Goal: Transaction & Acquisition: Book appointment/travel/reservation

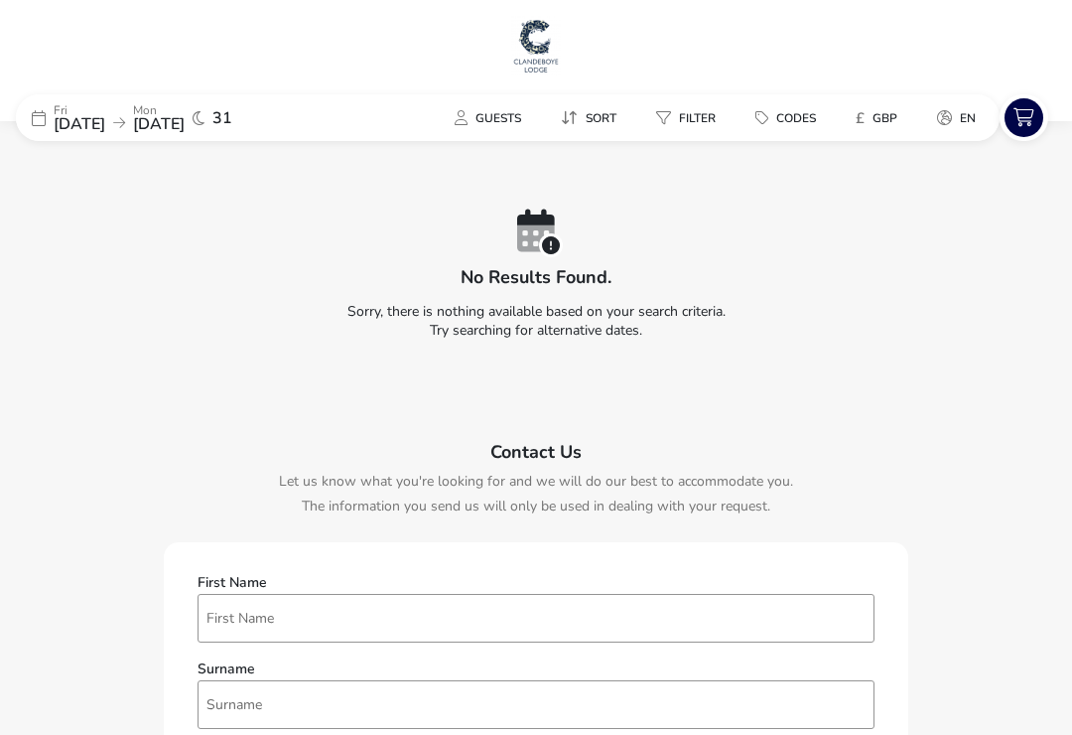
click at [209, 98] on div "[DATE] [DATE] 31" at bounding box center [165, 117] width 298 height 47
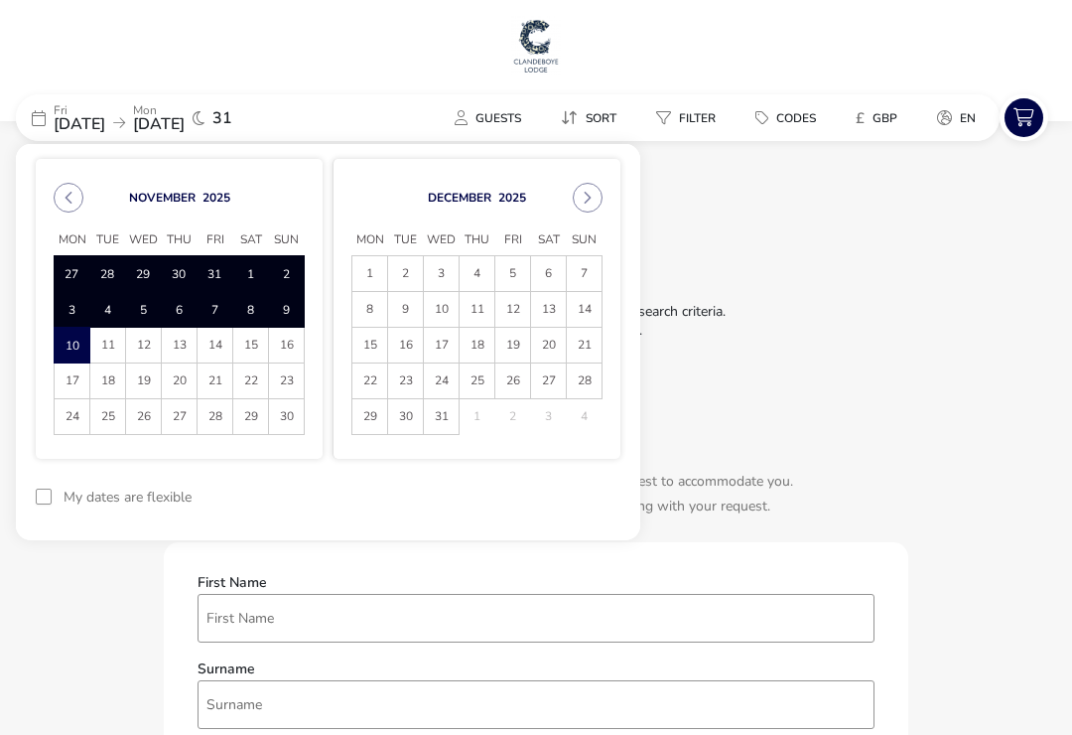
click at [72, 191] on icon "Previous Month" at bounding box center [69, 198] width 14 height 14
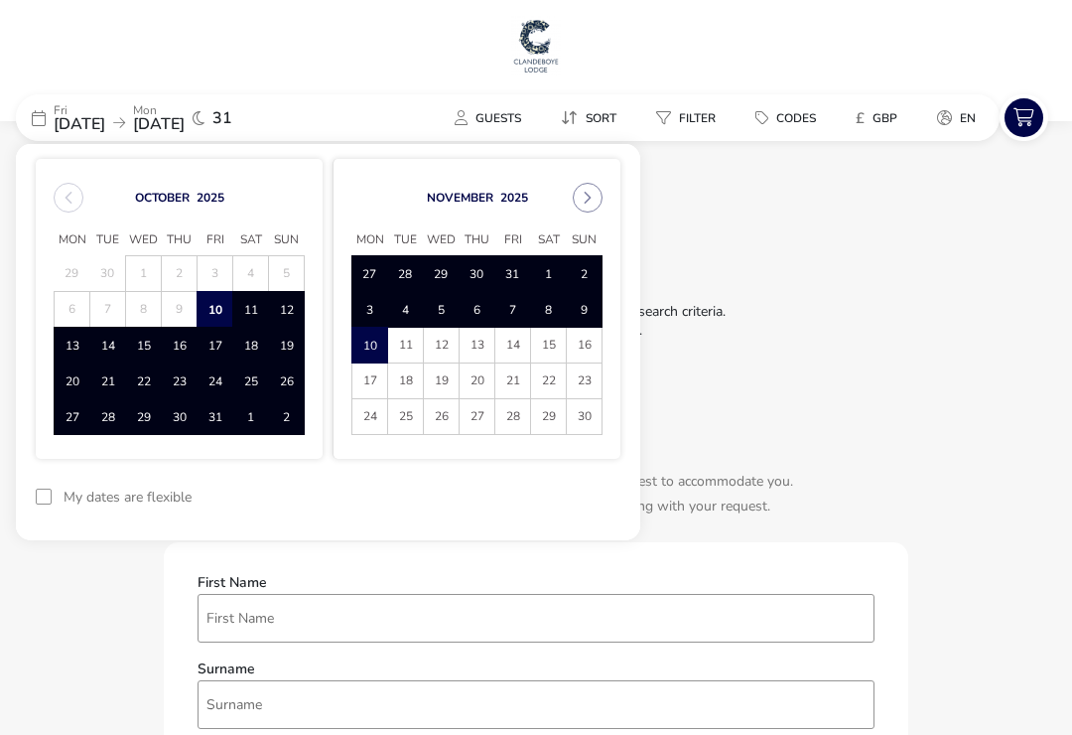
click at [261, 383] on span "25" at bounding box center [250, 381] width 33 height 35
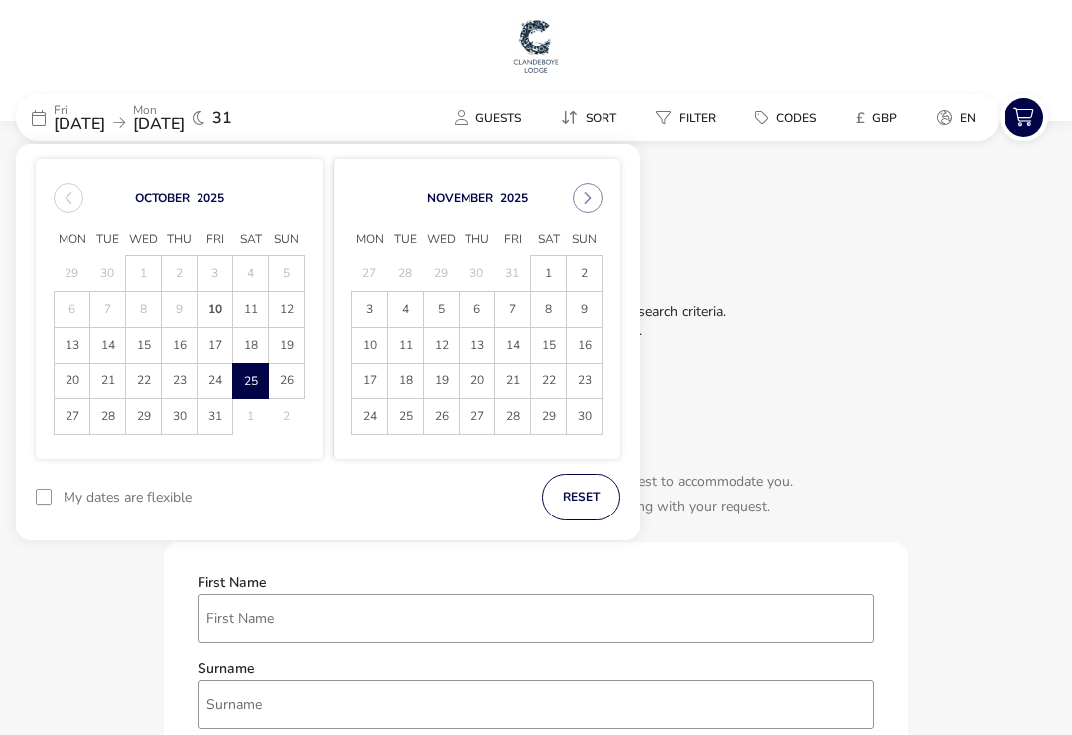
click at [289, 300] on span "12" at bounding box center [286, 309] width 35 height 35
click at [583, 490] on button "reset" at bounding box center [581, 497] width 78 height 47
click at [255, 303] on span "11" at bounding box center [250, 309] width 35 height 35
click at [218, 307] on span "10" at bounding box center [215, 309] width 35 height 35
click at [293, 304] on span "12" at bounding box center [286, 310] width 33 height 35
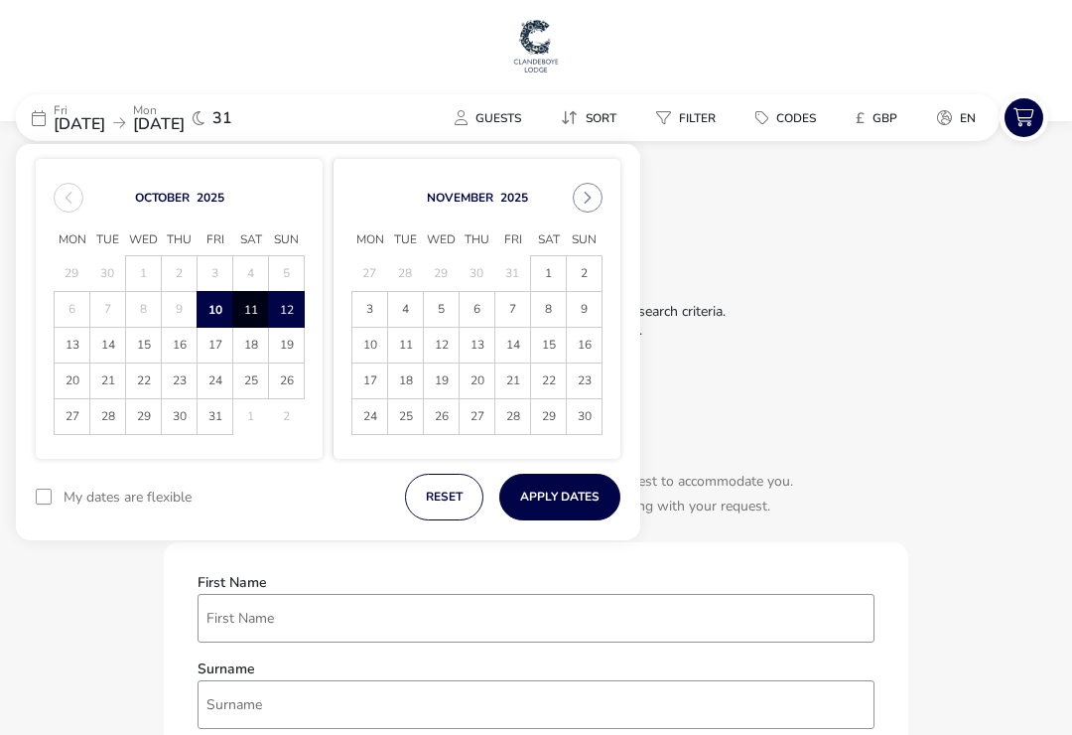
click at [564, 490] on button "Apply Dates" at bounding box center [559, 497] width 121 height 47
